Goal: Task Accomplishment & Management: Manage account settings

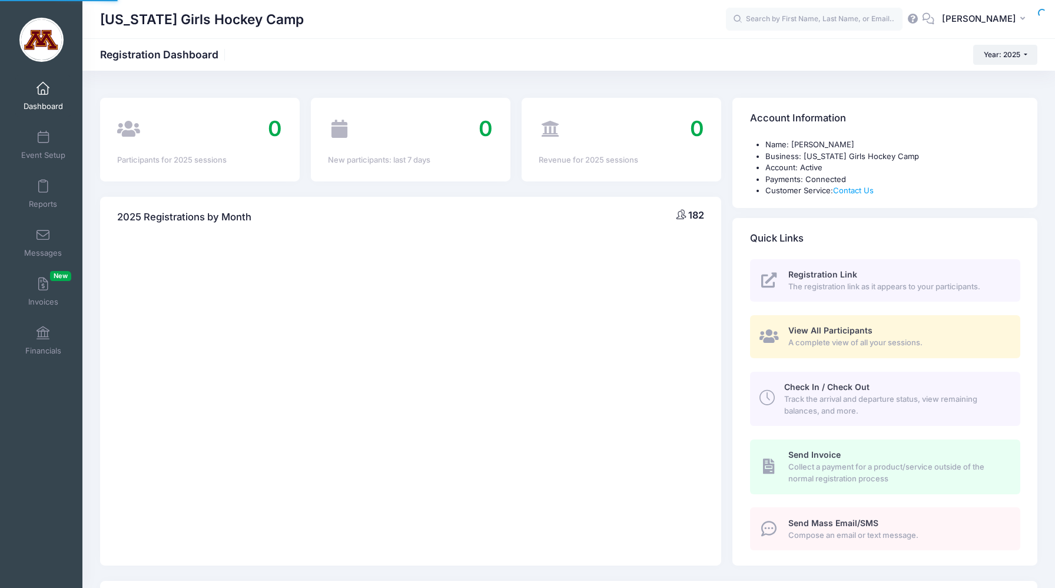
select select
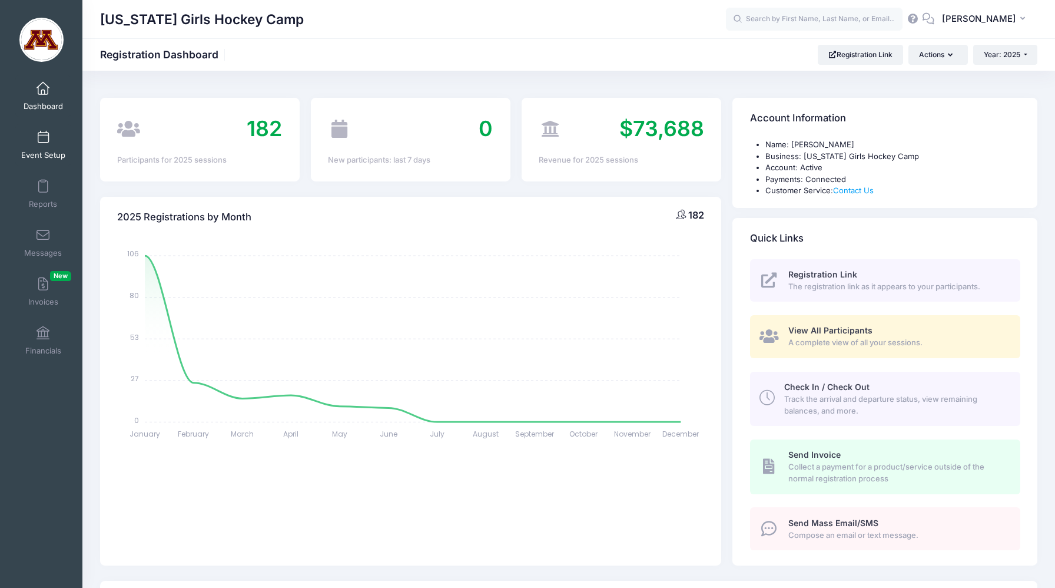
click at [41, 150] on span "Event Setup" at bounding box center [43, 155] width 44 height 10
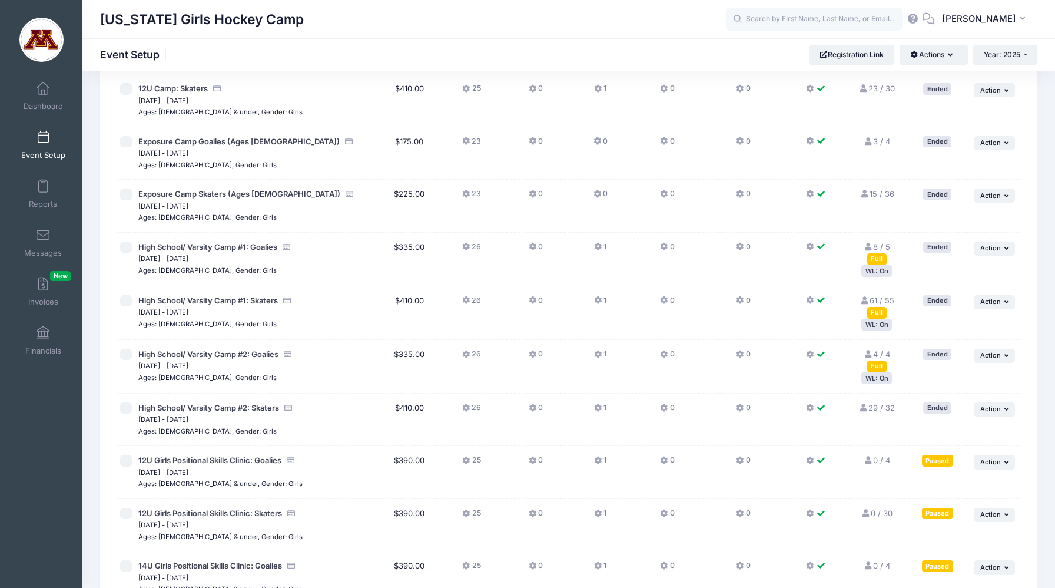
scroll to position [241, 0]
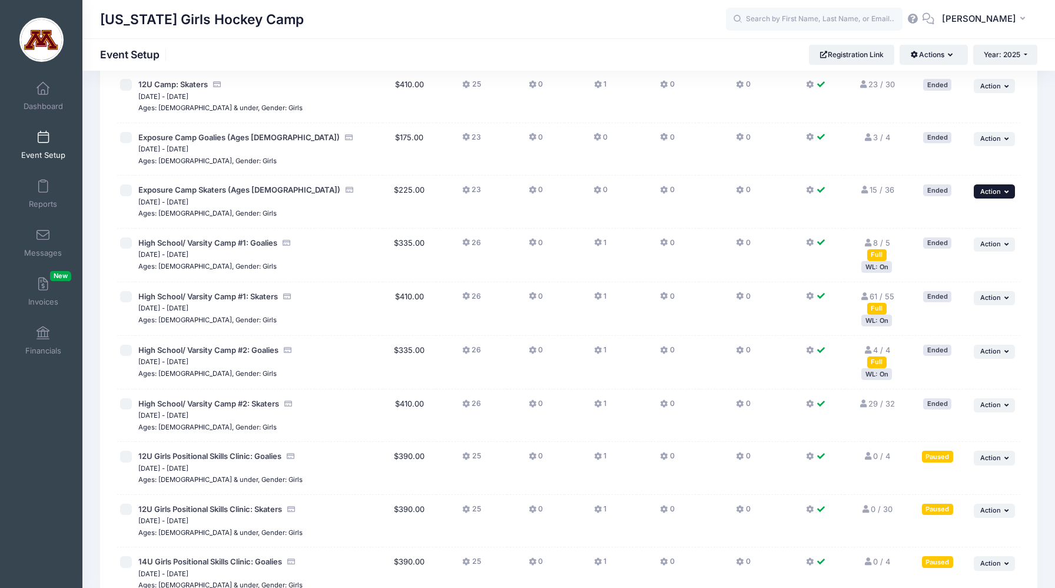
click at [997, 189] on span "Action" at bounding box center [990, 191] width 21 height 8
click at [996, 190] on span "Action" at bounding box center [990, 191] width 21 height 8
click at [987, 407] on span "Action" at bounding box center [990, 404] width 21 height 8
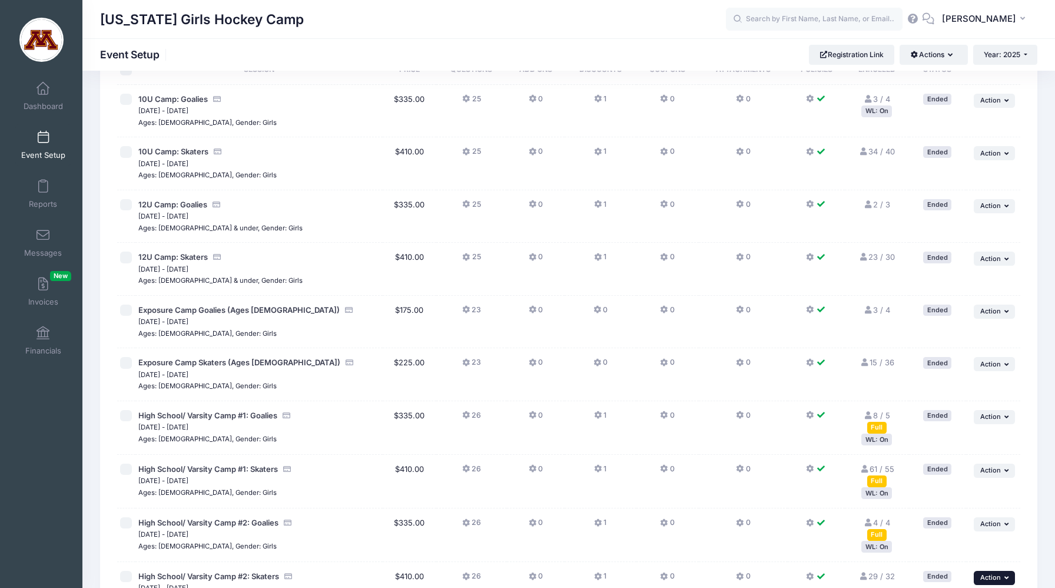
scroll to position [68, 0]
